Goal: Communication & Community: Participate in discussion

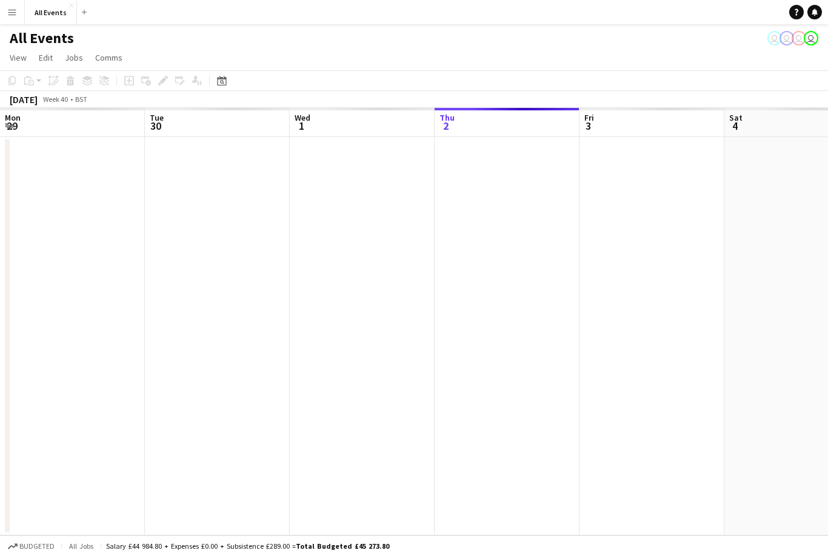
scroll to position [0, 290]
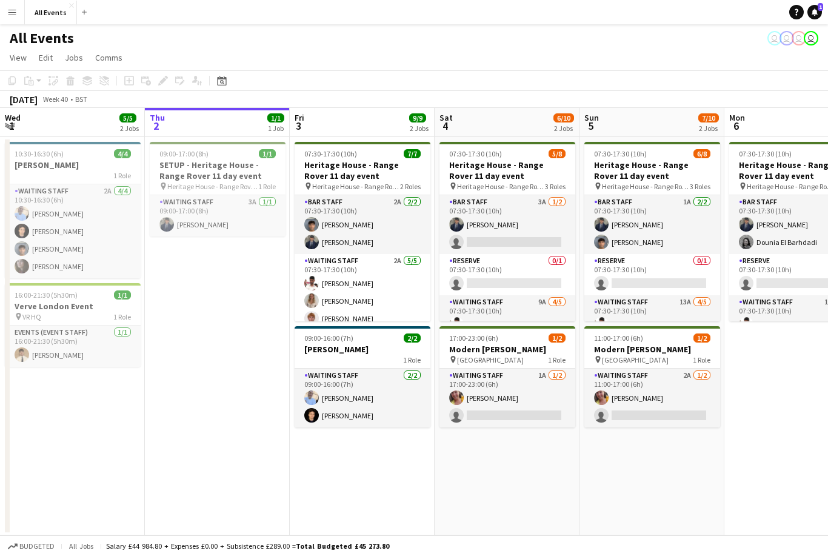
click at [821, 10] on span "1" at bounding box center [820, 7] width 5 height 8
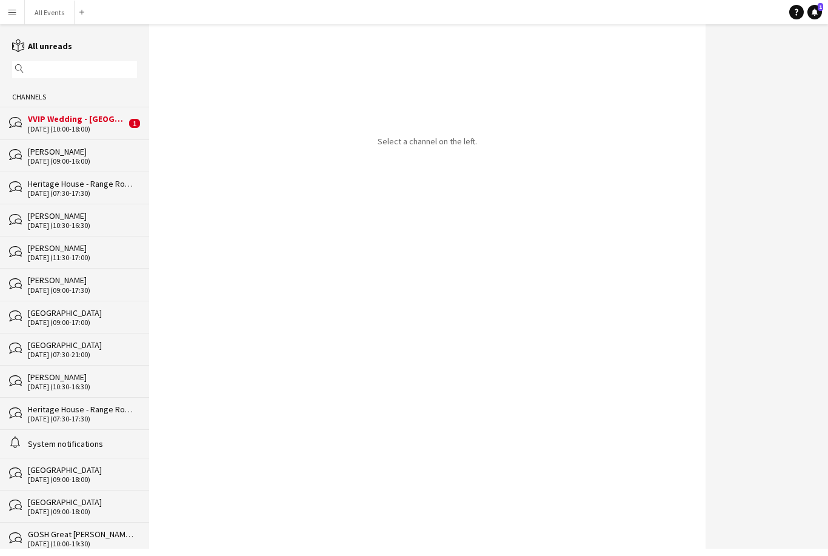
click at [115, 124] on div "VVIP Wedding - [GEOGRAPHIC_DATA] - set up" at bounding box center [77, 118] width 98 height 11
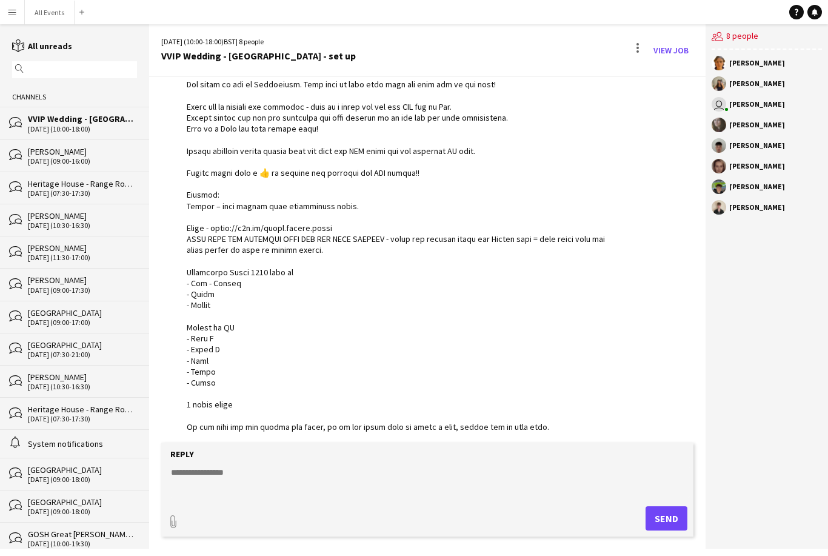
scroll to position [77, 0]
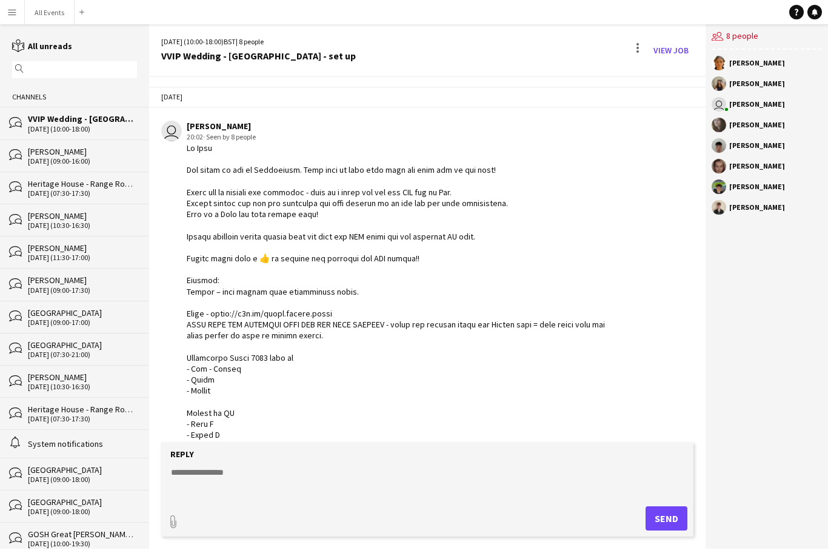
scroll to position [1400, 0]
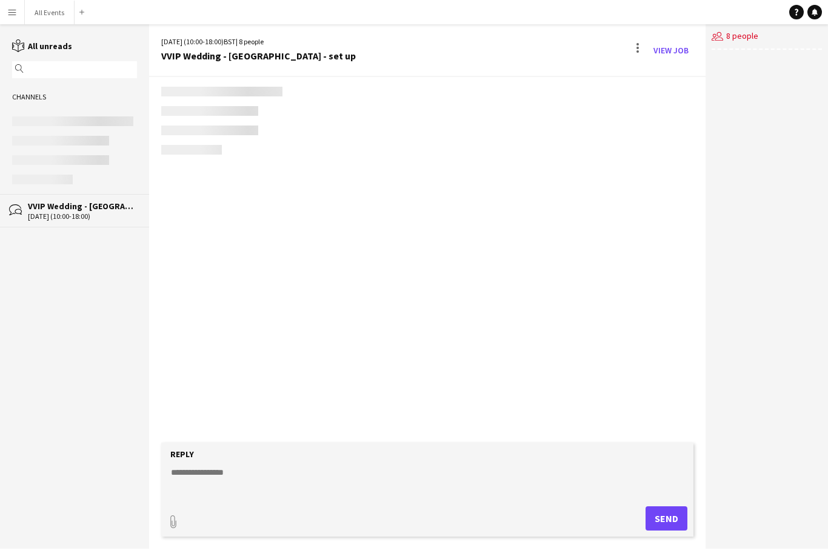
scroll to position [1400, 0]
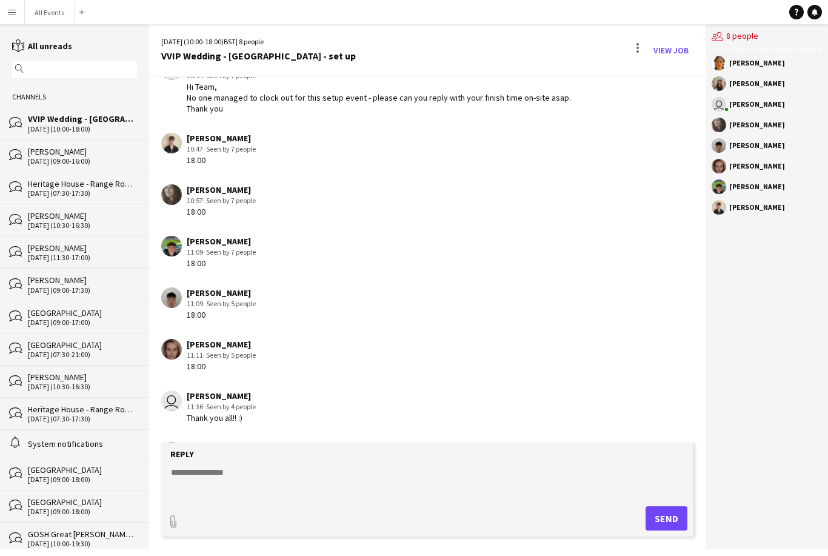
click at [100, 187] on div "Heritage House - Range Rover 11 day event" at bounding box center [82, 183] width 109 height 11
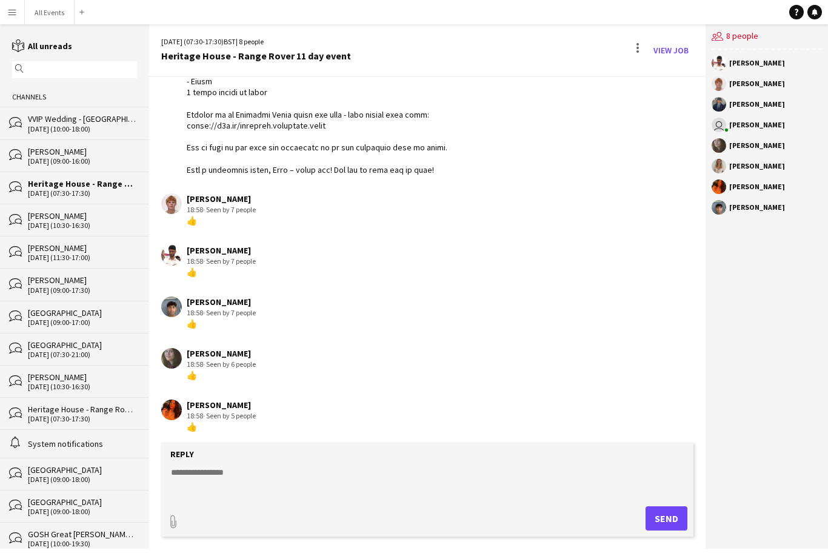
scroll to position [515, 0]
